Goal: Find specific page/section

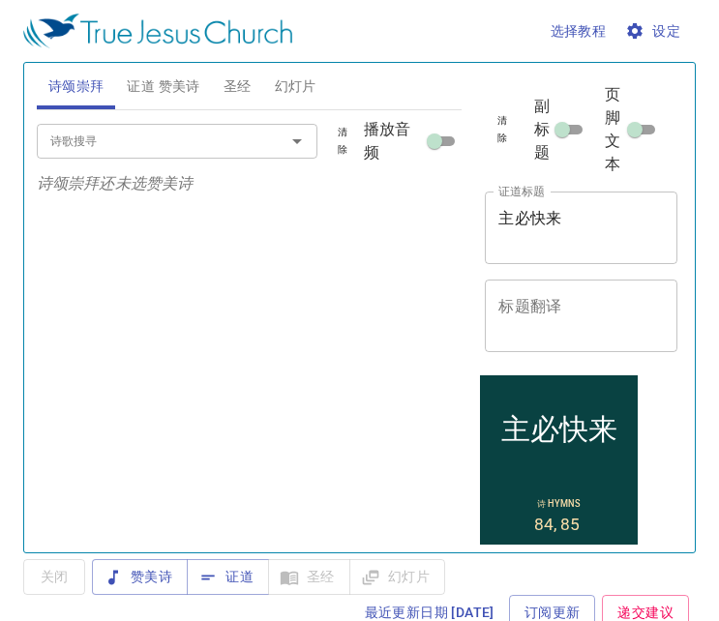
click at [606, 226] on textarea "主必快来" at bounding box center [580, 227] width 165 height 37
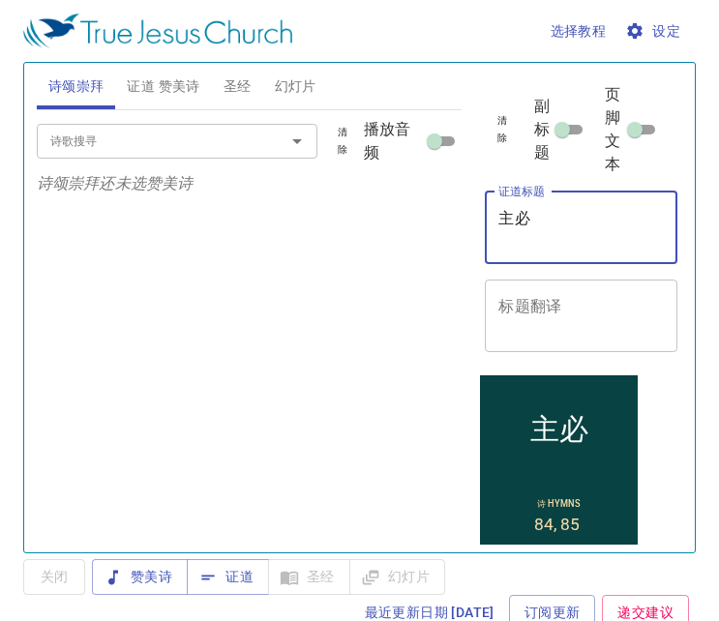
type textarea "主"
type textarea "e"
type textarea "w"
click at [201, 70] on button "证道 赞美诗" at bounding box center [163, 86] width 96 height 46
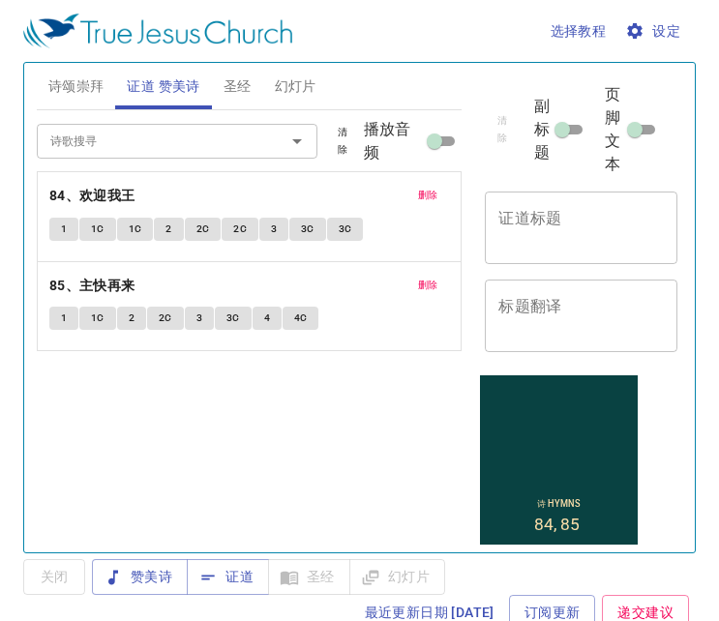
click at [436, 186] on button "删除" at bounding box center [428, 195] width 44 height 23
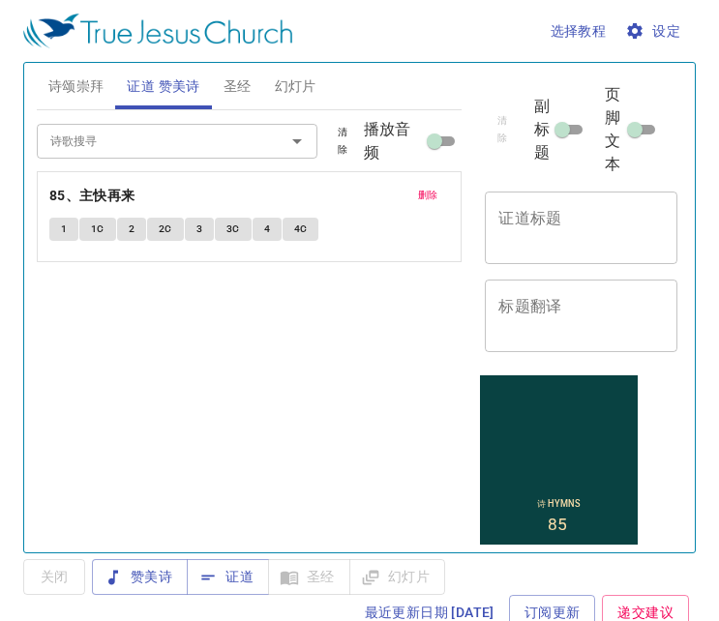
click at [436, 186] on button "删除" at bounding box center [428, 195] width 44 height 23
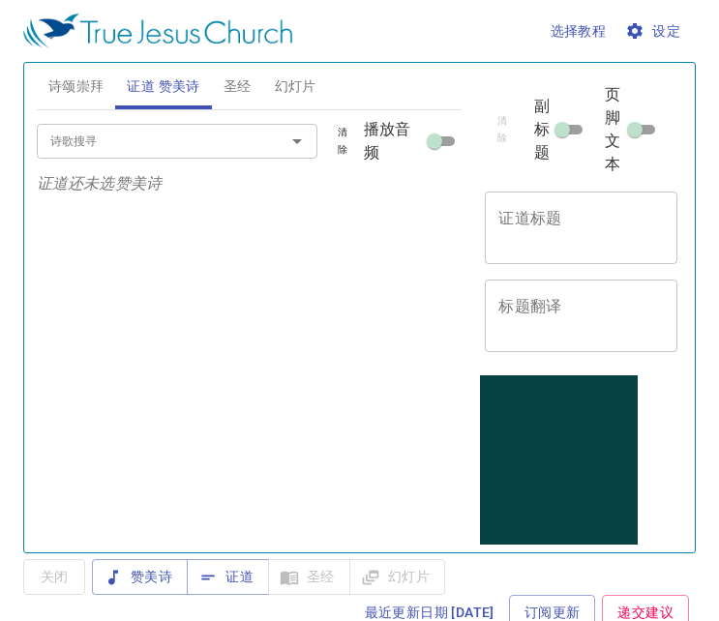
click at [53, 81] on span "诗颂崇拜" at bounding box center [76, 86] width 56 height 24
click at [167, 124] on div "诗歌搜寻" at bounding box center [177, 141] width 281 height 34
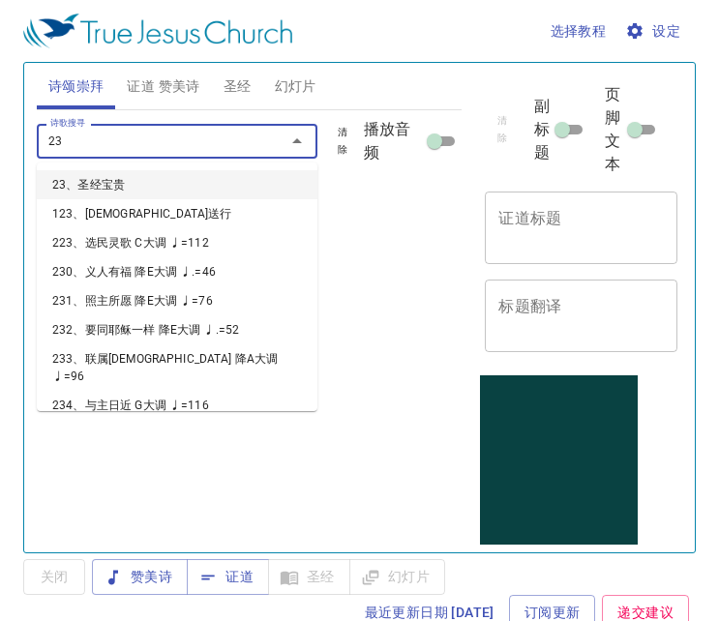
type input "235"
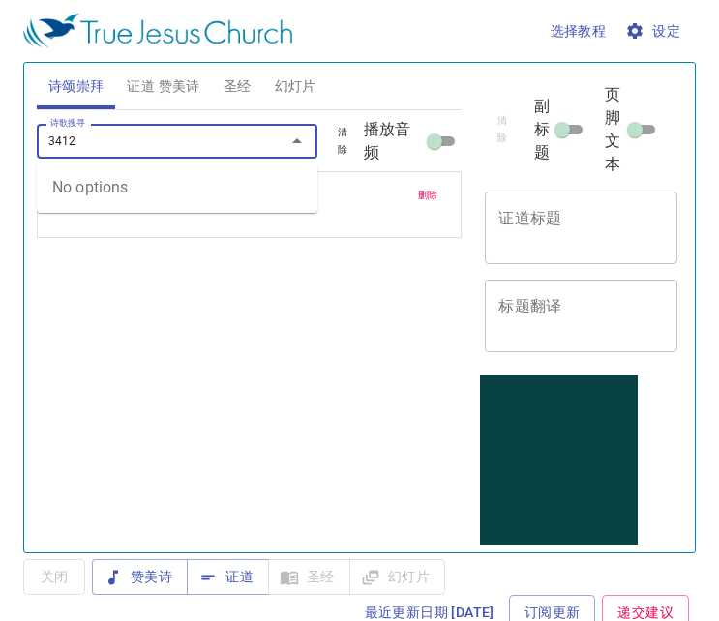
type input "341"
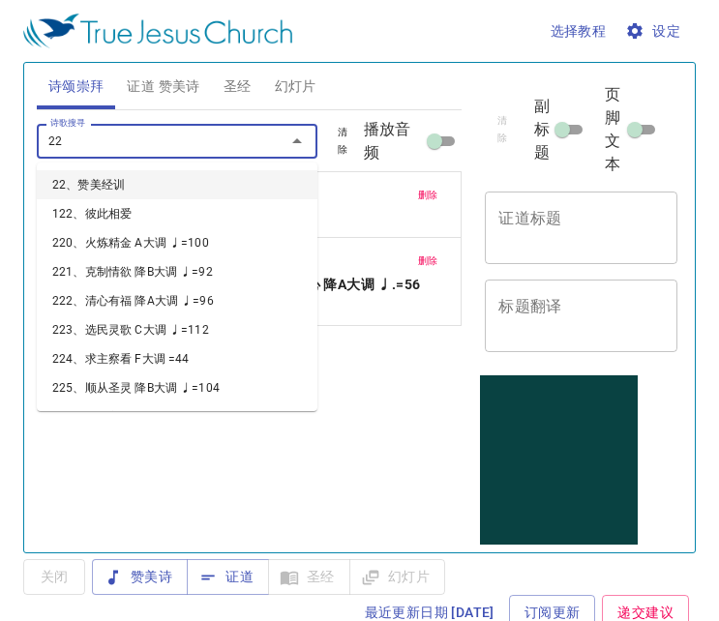
type input "224"
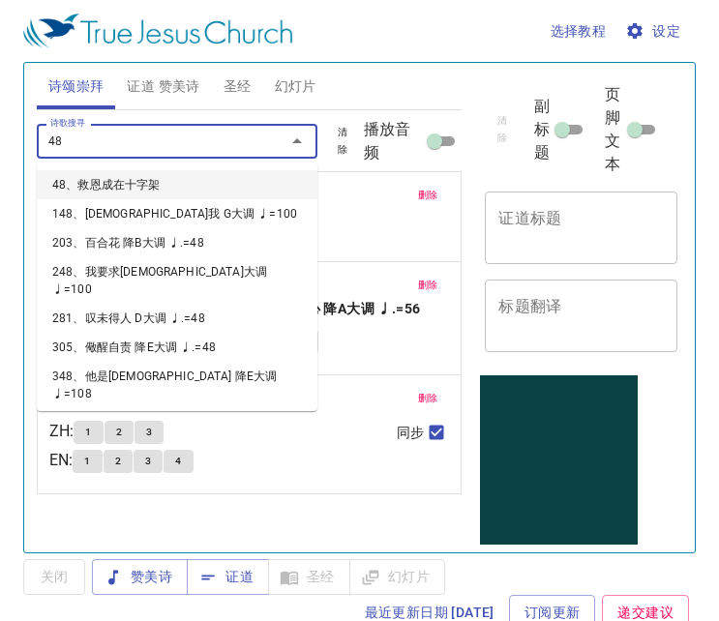
type input "485"
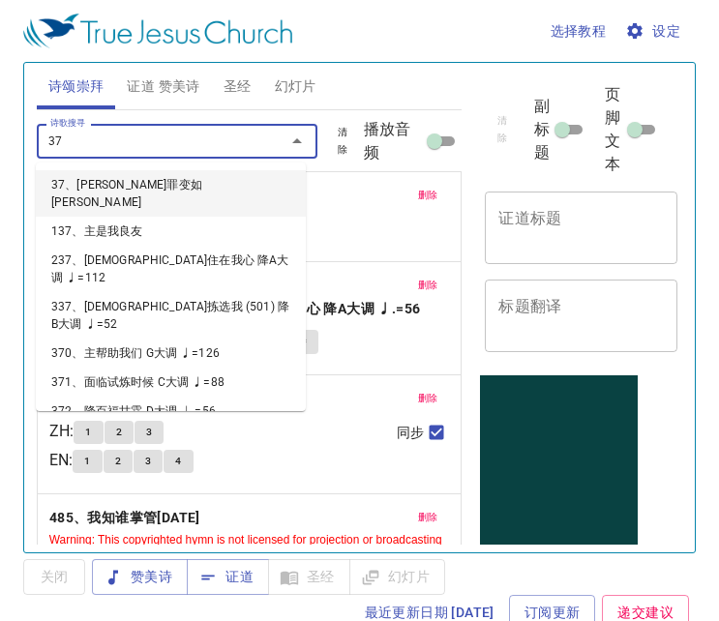
type input "377"
type input "379"
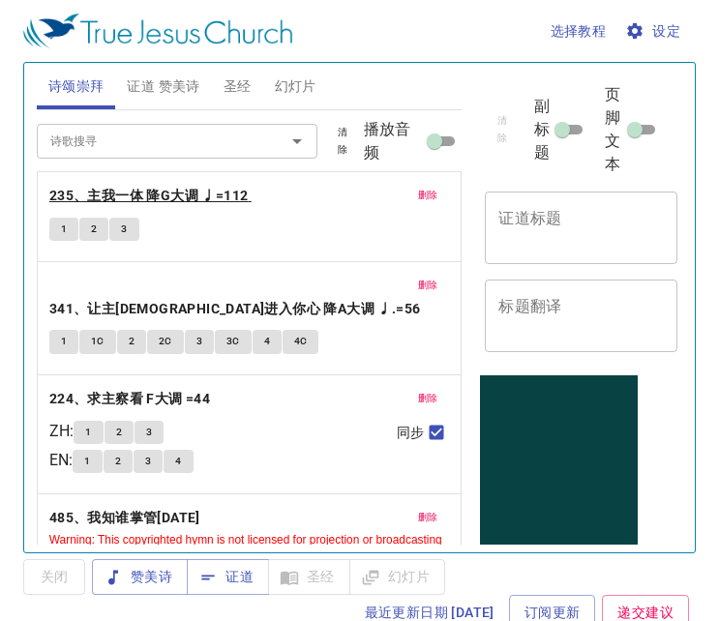
click at [188, 190] on b "235、主我一体 降G大调 ♩=112" at bounding box center [148, 196] width 199 height 24
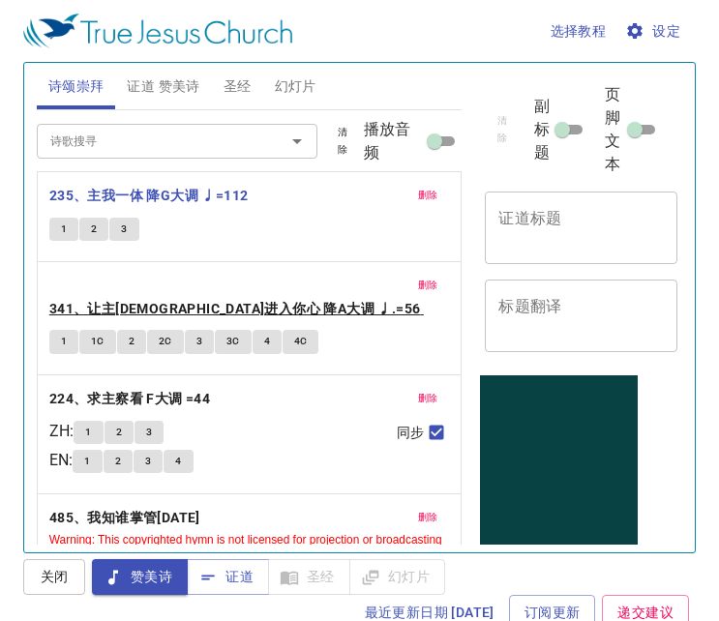
click at [164, 297] on b "341、让主[DEMOGRAPHIC_DATA]进入你心 降A大调 ♩.=56" at bounding box center [234, 309] width 371 height 24
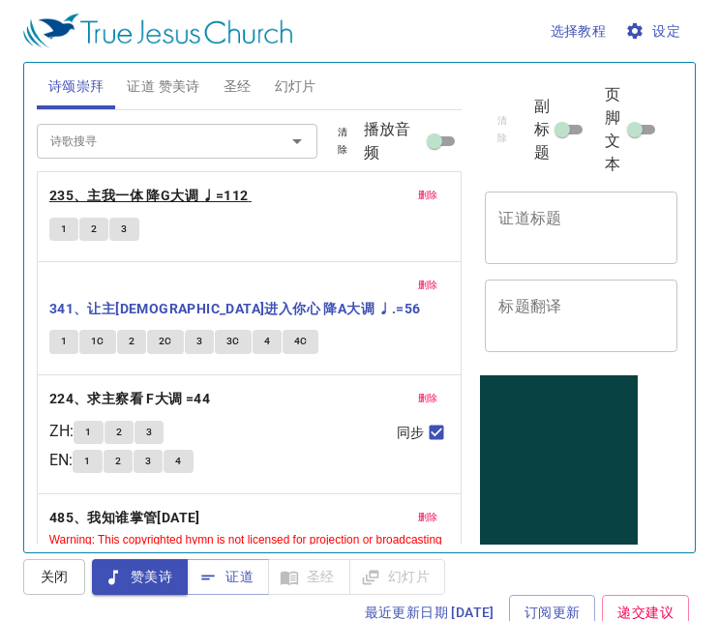
click at [191, 185] on b "235、主我一体 降G大调 ♩=112" at bounding box center [148, 196] width 199 height 24
